Goal: Information Seeking & Learning: Learn about a topic

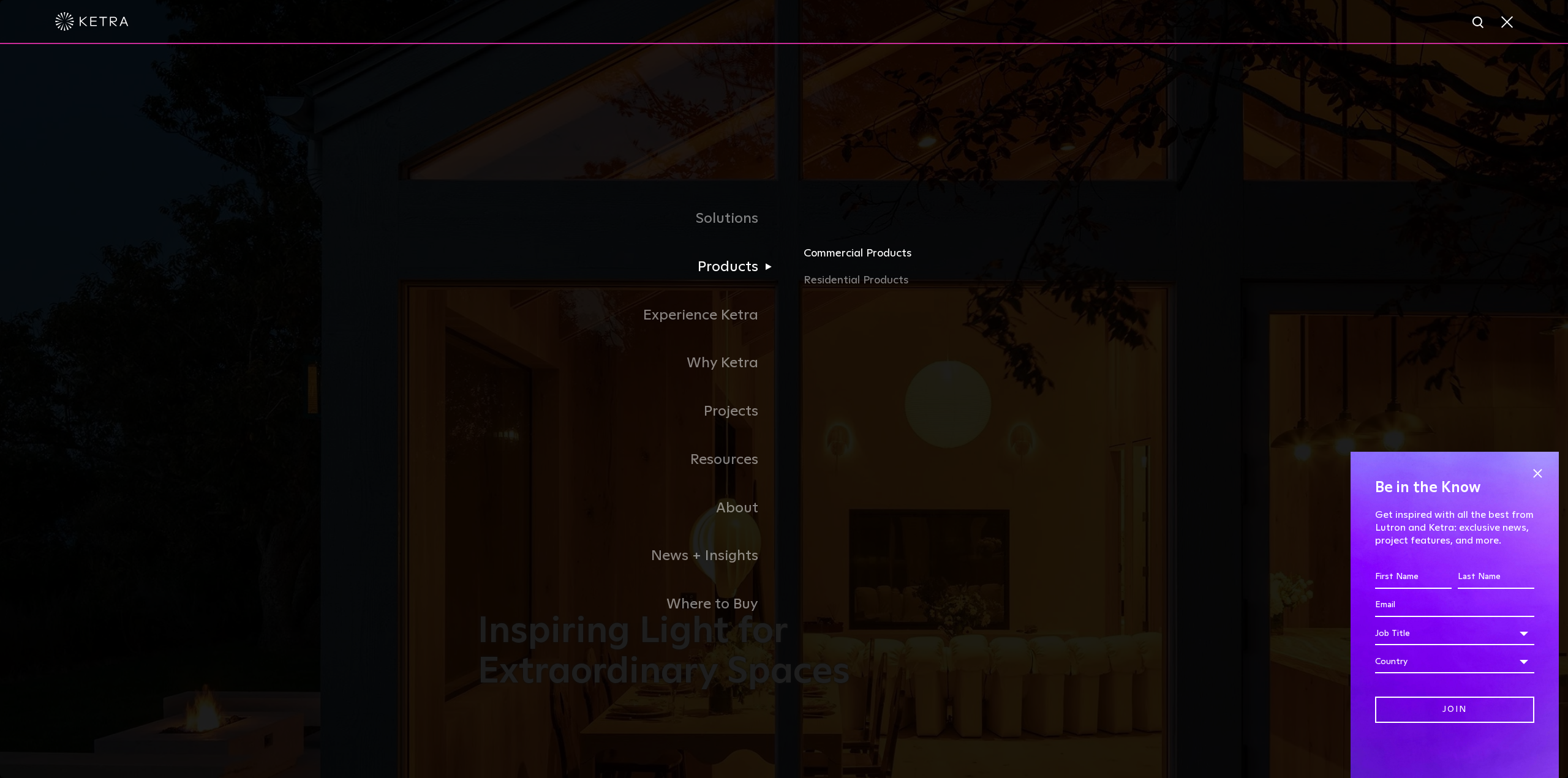
click at [835, 256] on link "Commercial Products" at bounding box center [947, 258] width 287 height 27
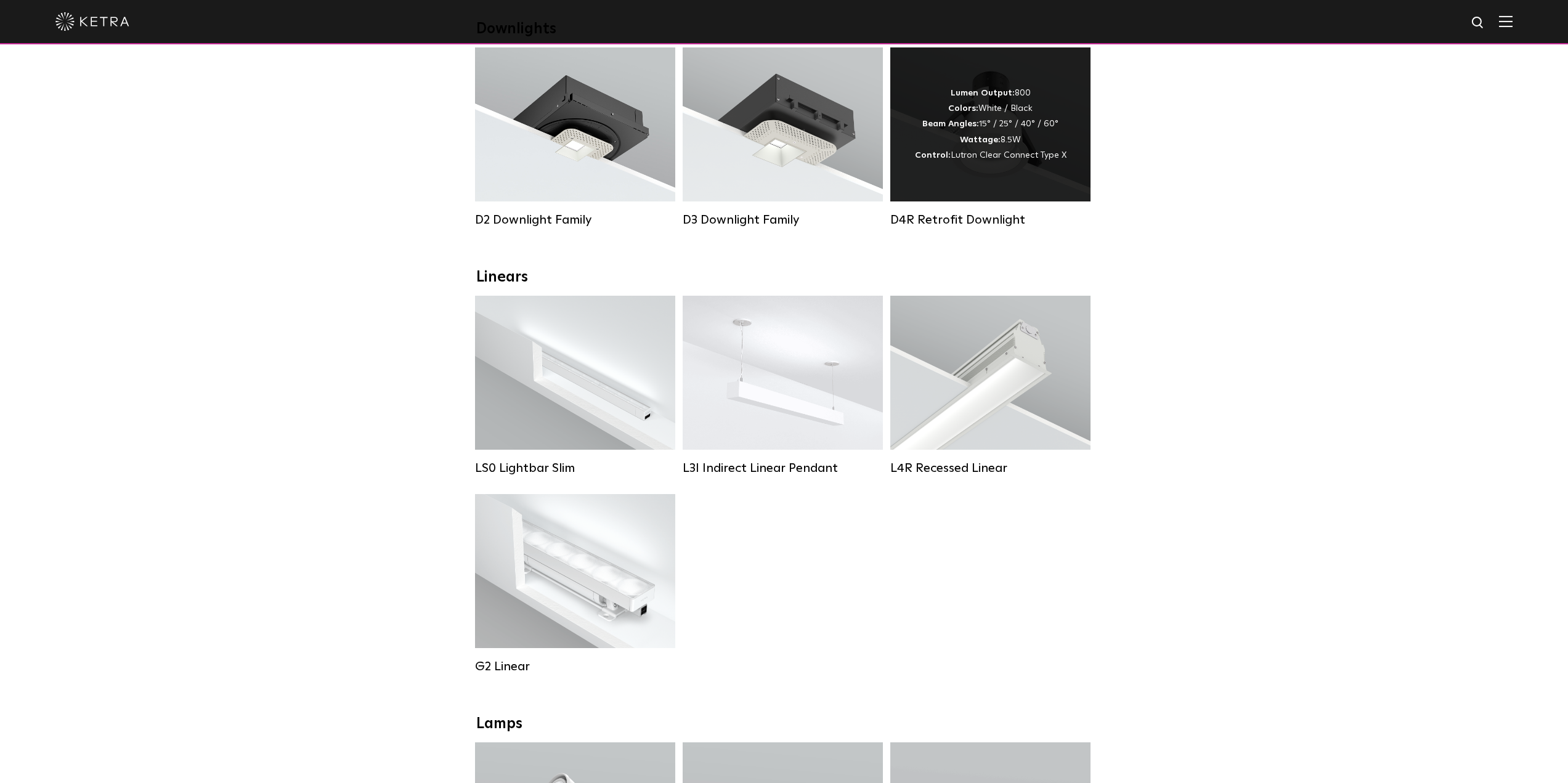
scroll to position [247, 0]
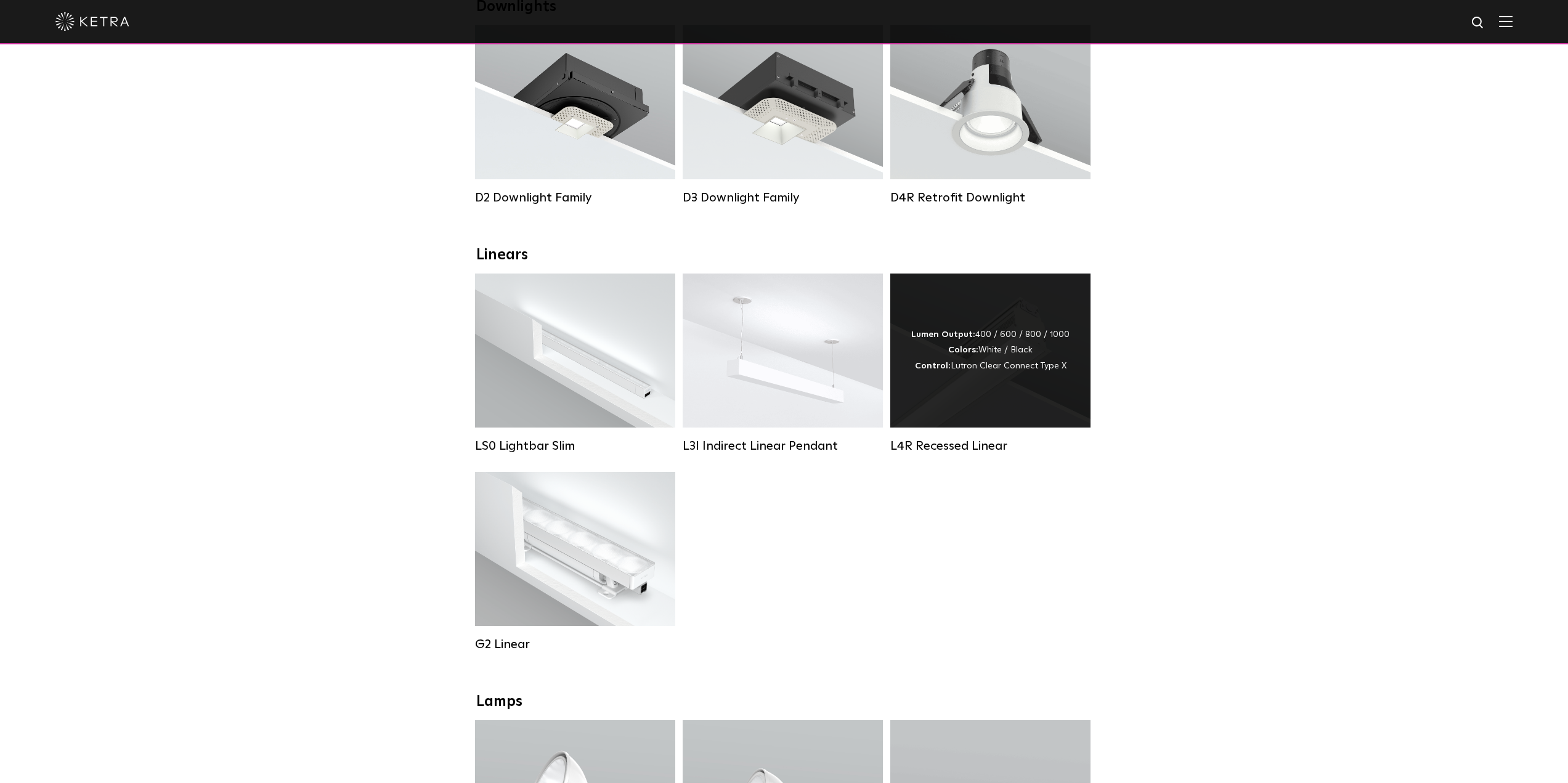
click at [976, 339] on strong "Lumen Output:" at bounding box center [943, 334] width 64 height 9
